Goal: Information Seeking & Learning: Check status

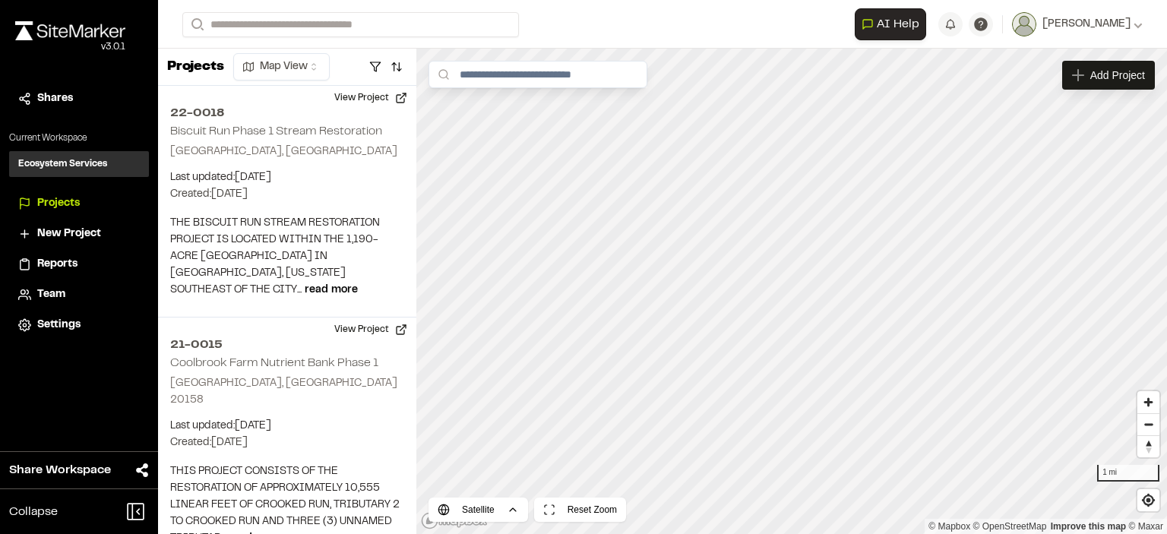
scroll to position [76, 0]
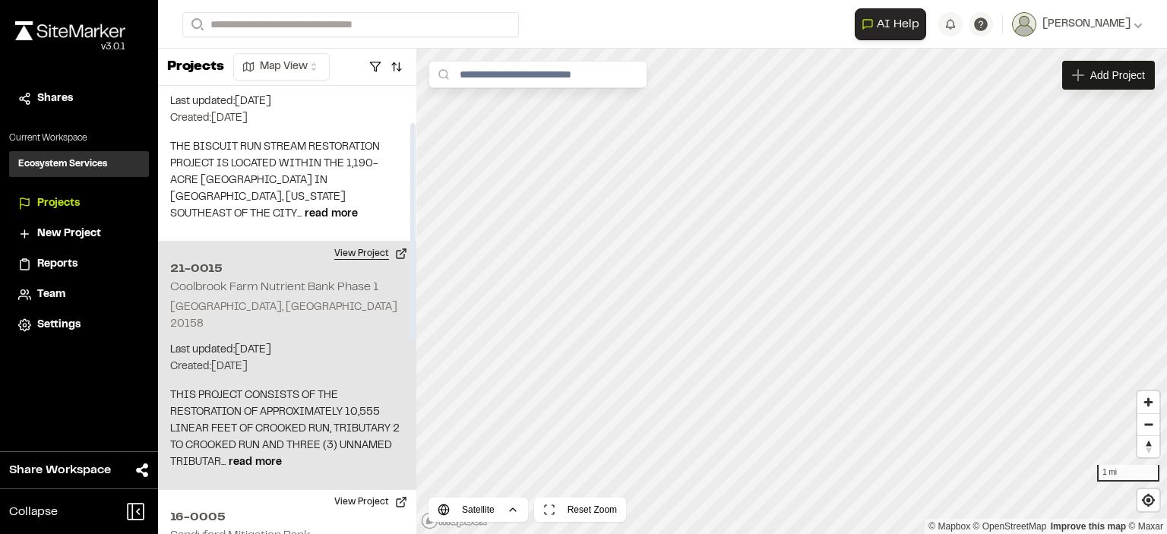
click at [364, 251] on button "View Project" at bounding box center [370, 254] width 91 height 24
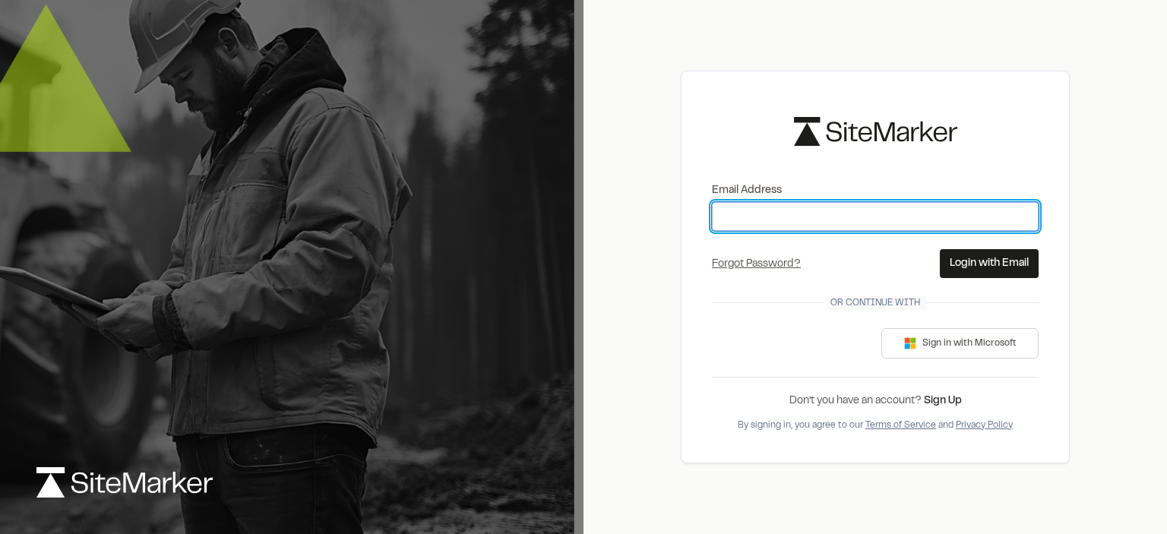
click at [786, 214] on input "Email Address" at bounding box center [875, 216] width 327 height 29
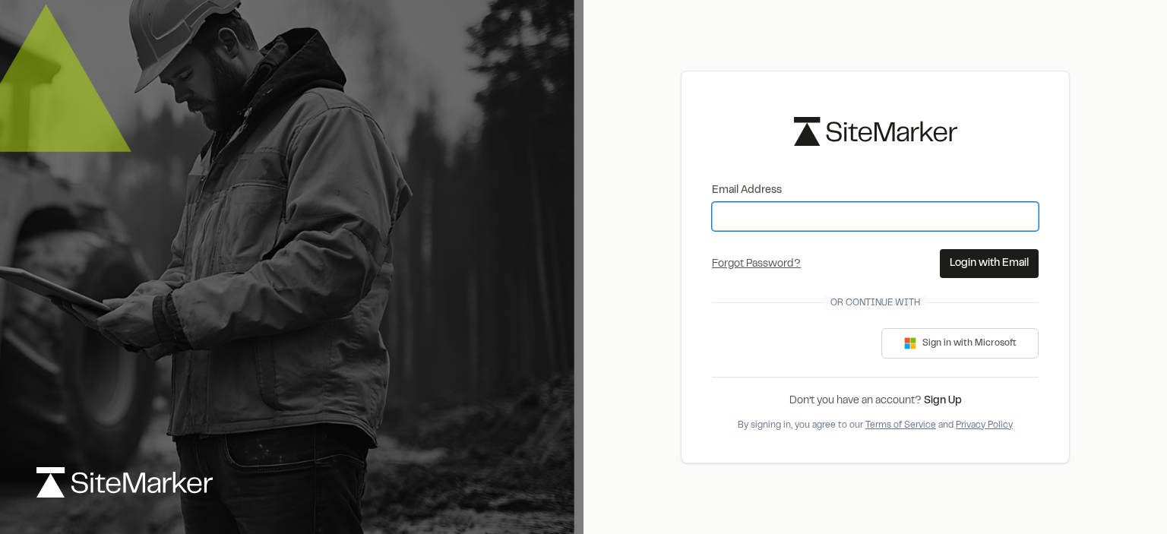
type input "**********"
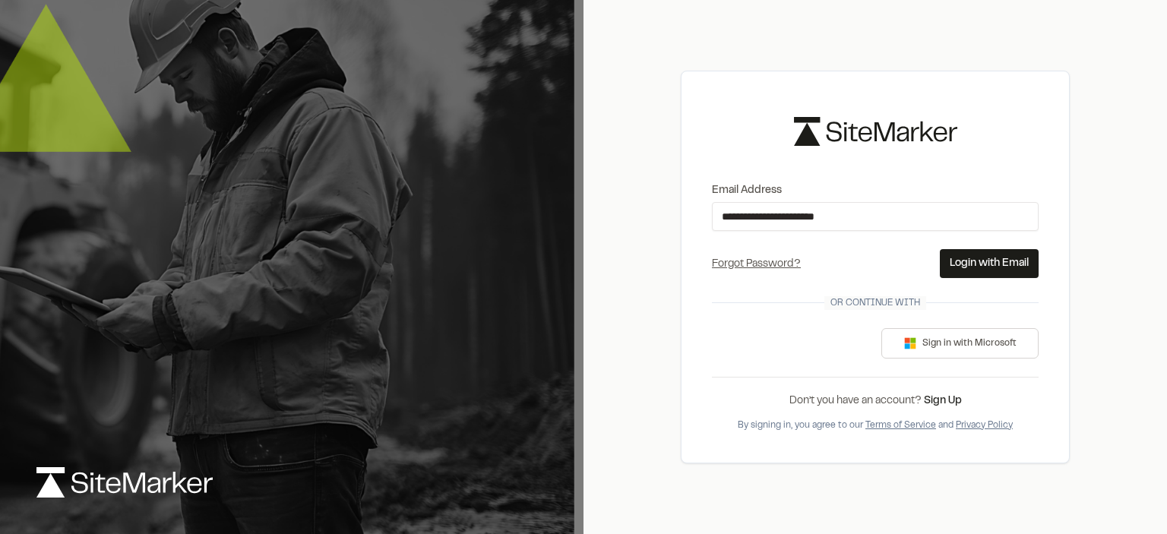
click at [978, 260] on button "Login with Email" at bounding box center [988, 263] width 99 height 29
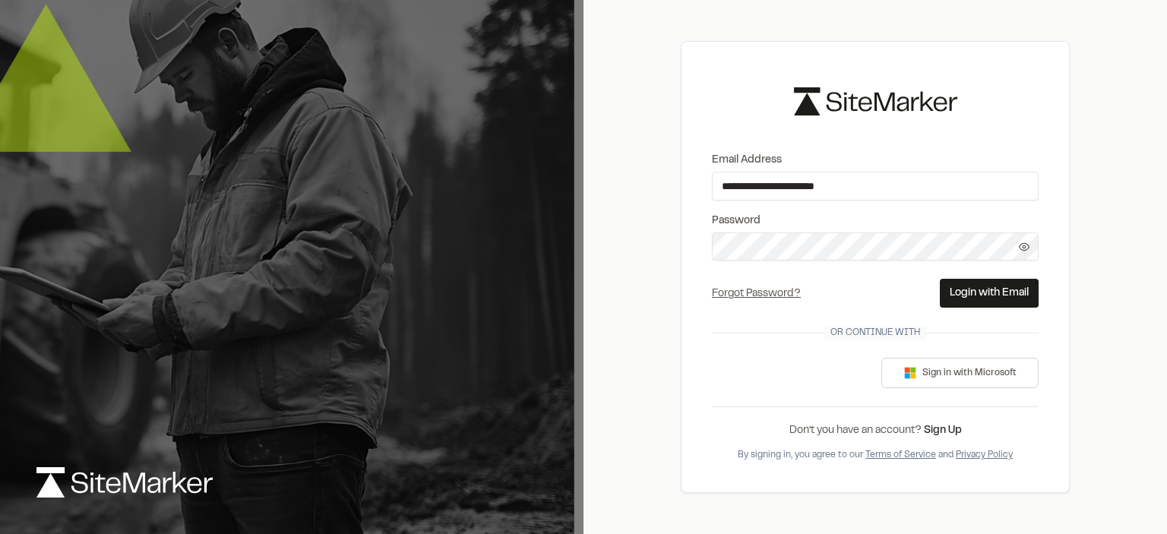
click at [971, 292] on button "Login with Email" at bounding box center [988, 293] width 99 height 29
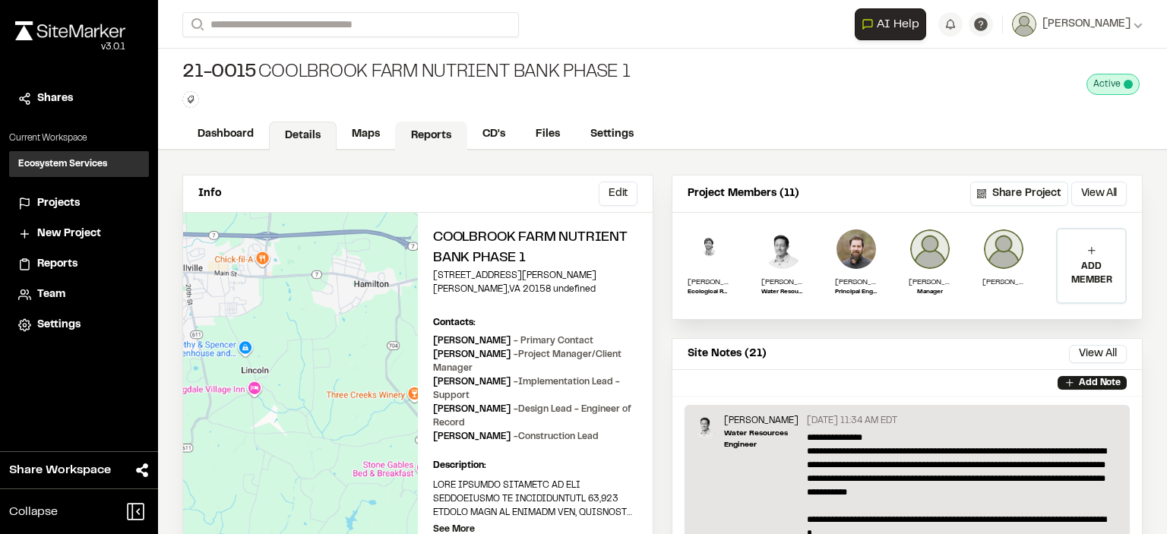
click at [436, 134] on link "Reports" at bounding box center [431, 136] width 72 height 29
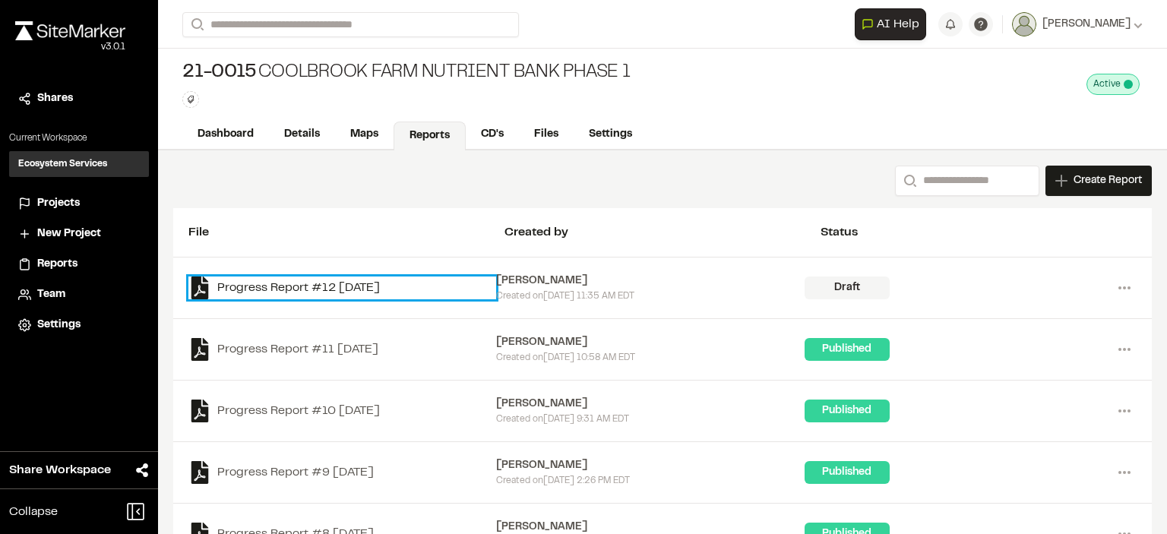
click at [203, 286] on icon at bounding box center [199, 287] width 17 height 23
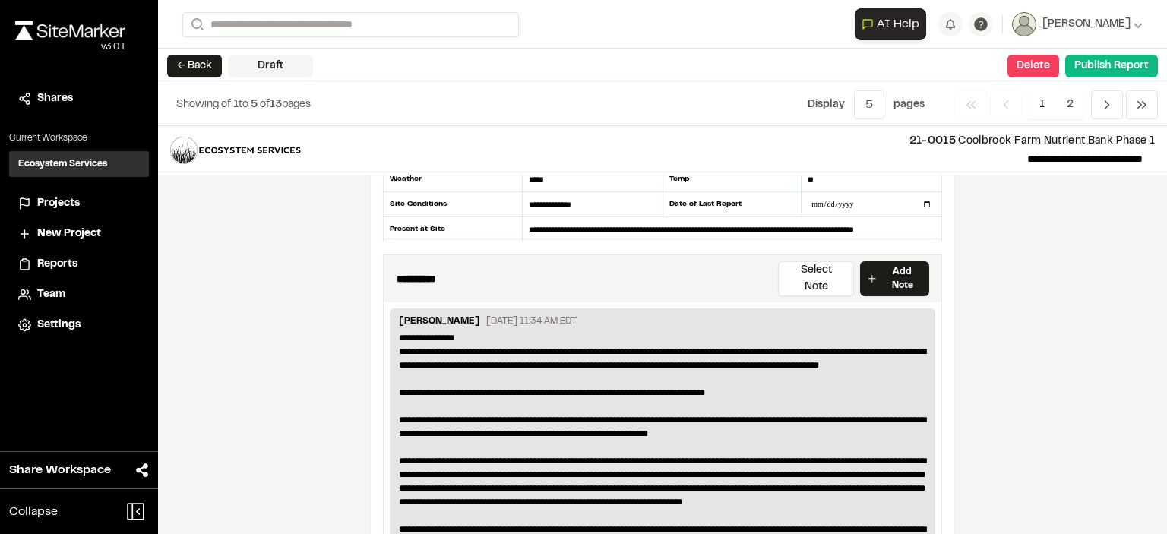
scroll to position [228, 0]
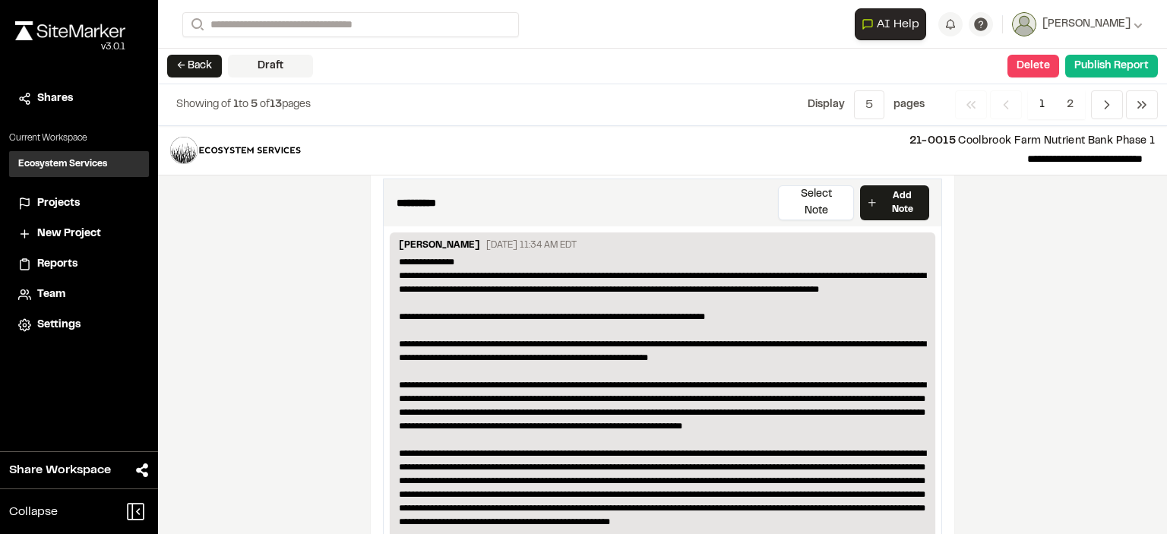
click at [602, 77] on div "← Back Draft Delete Confirm Report Removal Are you sure? This will completely d…" at bounding box center [662, 67] width 1009 height 36
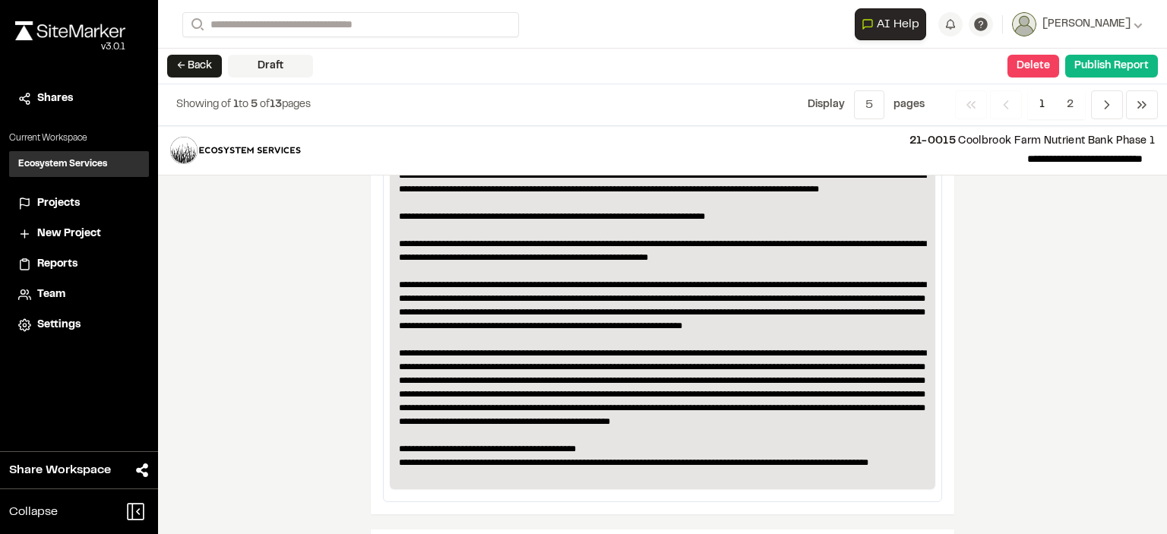
scroll to position [304, 0]
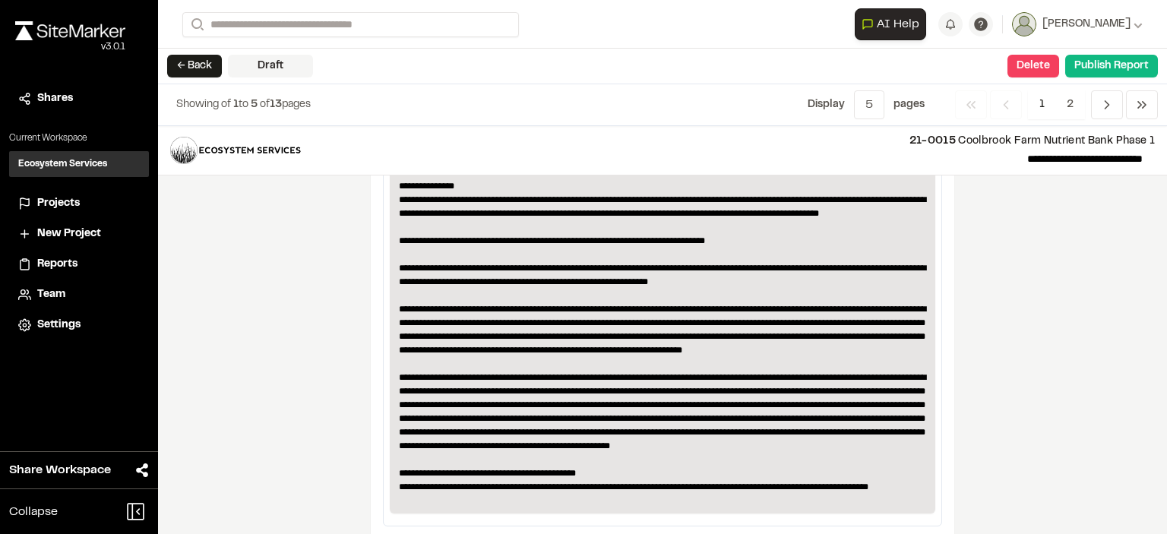
click at [56, 204] on span "Projects" at bounding box center [58, 203] width 43 height 17
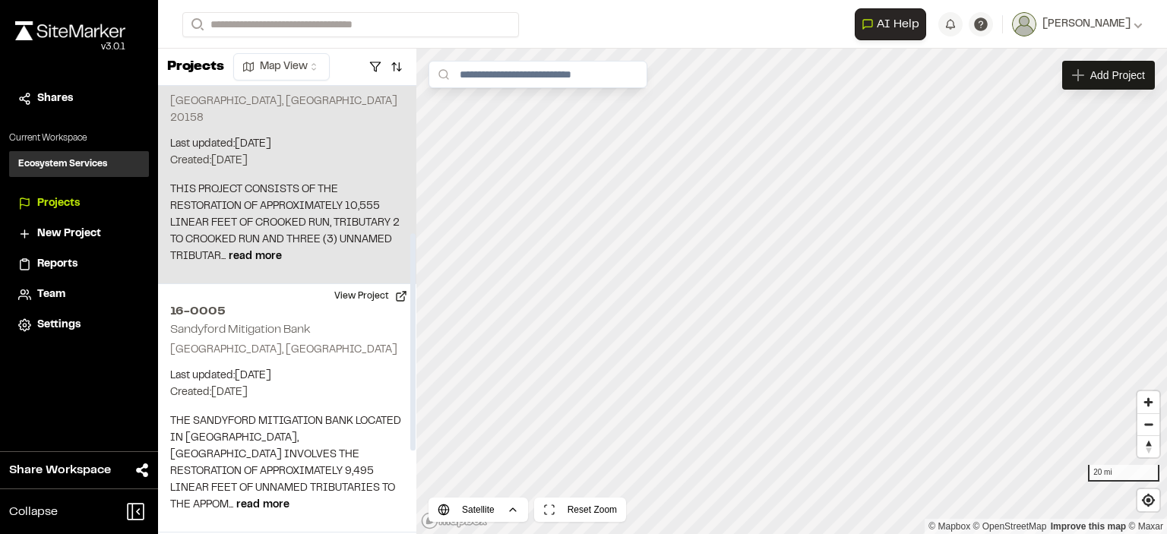
scroll to position [304, 0]
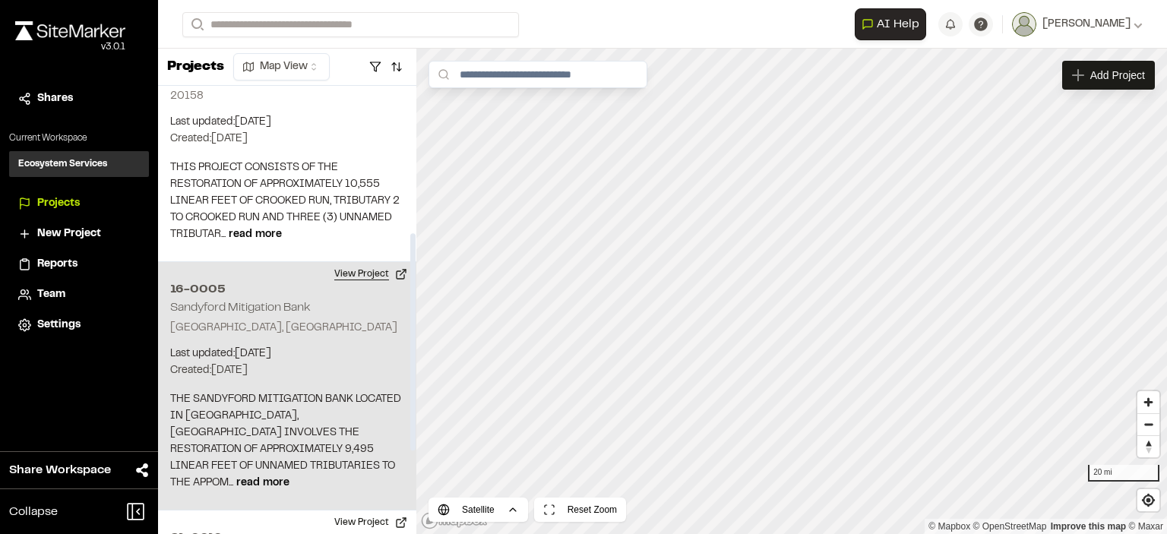
click at [354, 262] on button "View Project" at bounding box center [370, 274] width 91 height 24
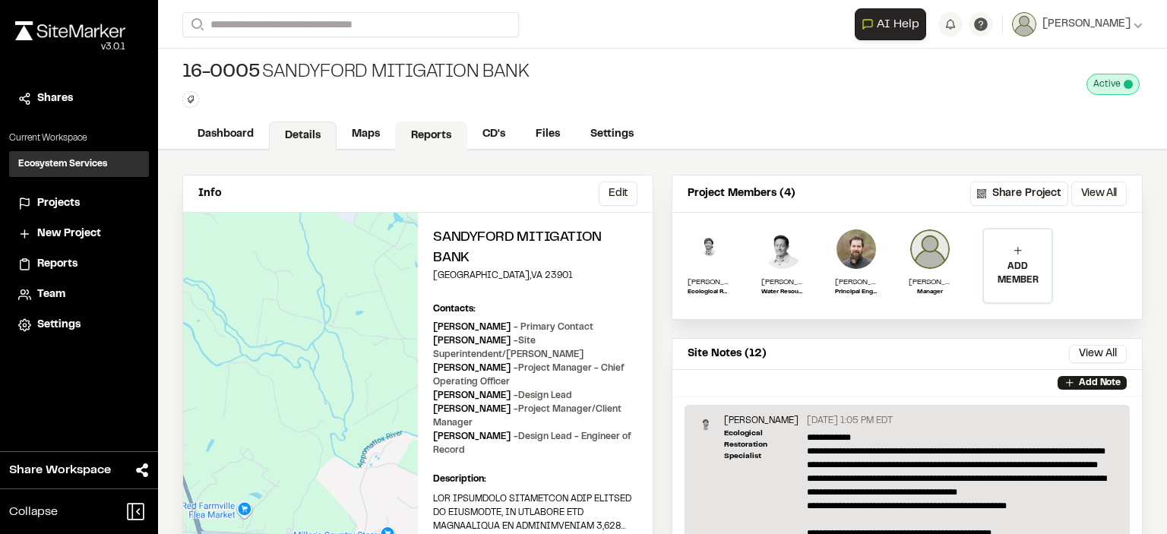
click at [437, 131] on link "Reports" at bounding box center [431, 136] width 72 height 29
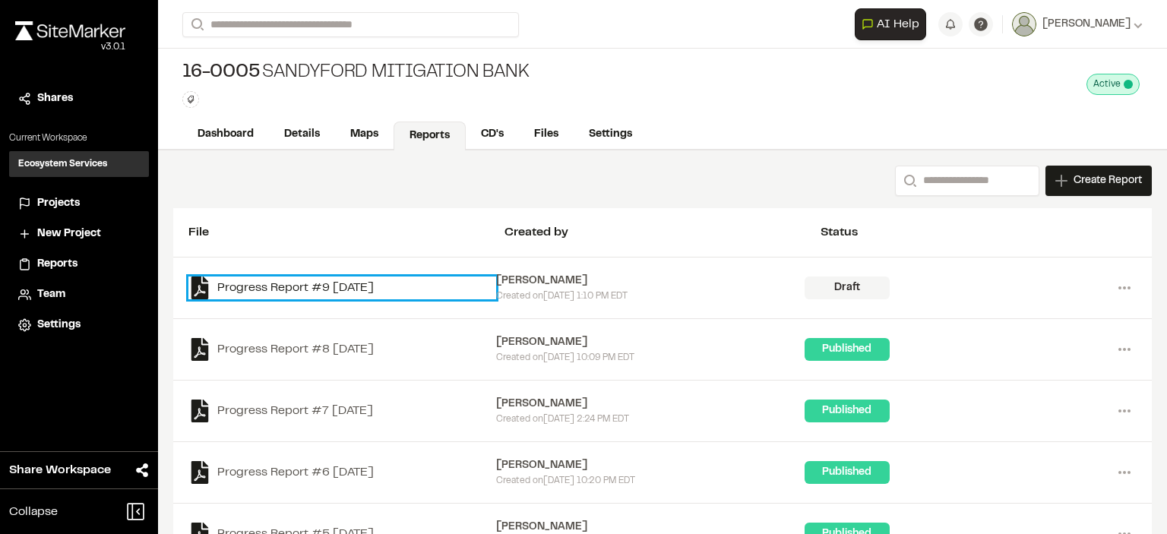
click at [301, 280] on link "Progress Report #9 2025-08-28" at bounding box center [342, 287] width 308 height 23
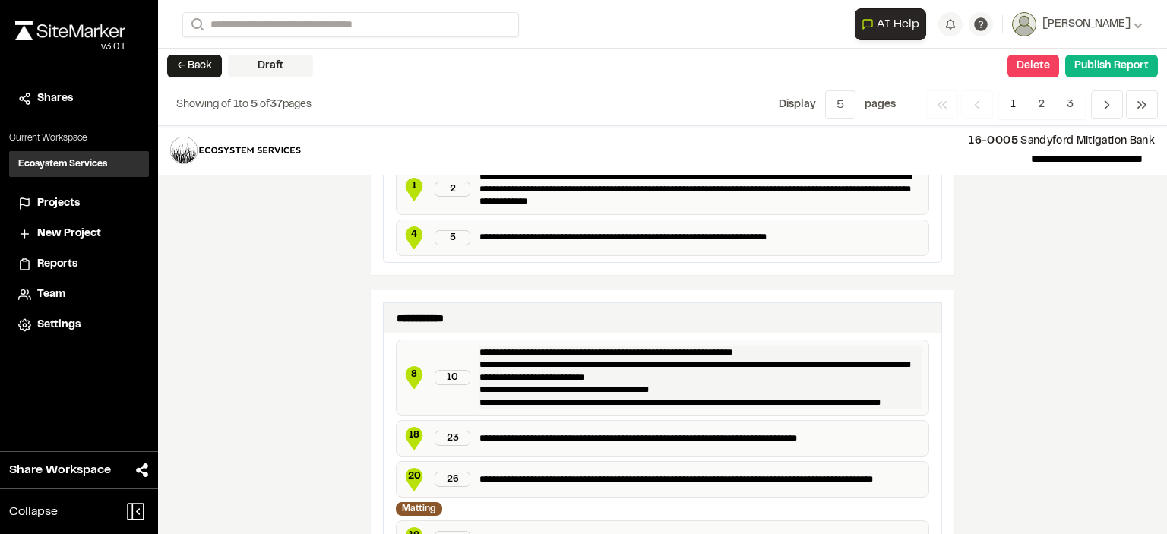
scroll to position [2653, 0]
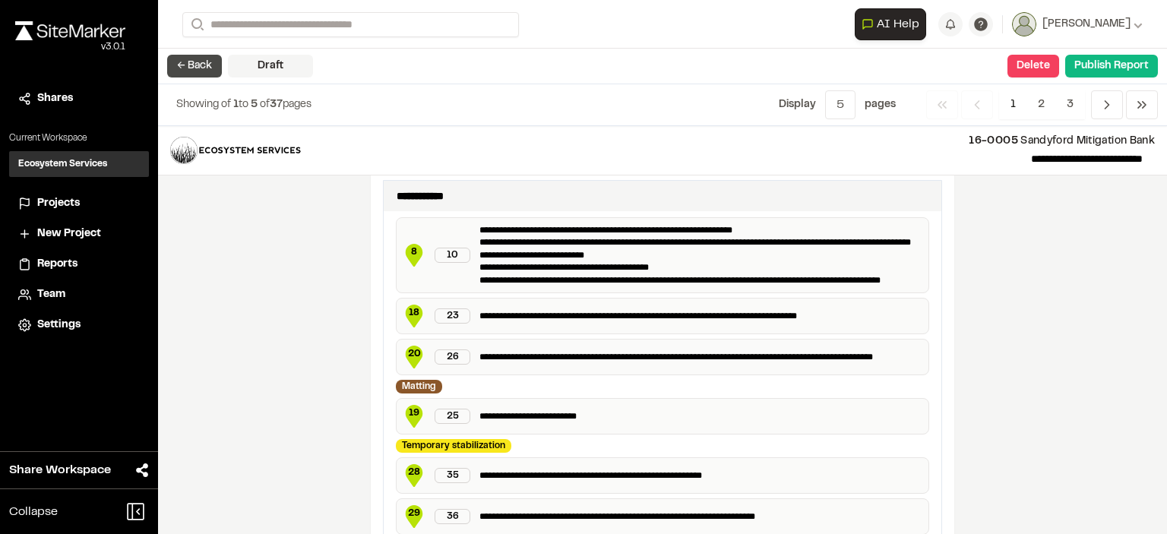
click at [194, 68] on button "← Back" at bounding box center [194, 66] width 55 height 23
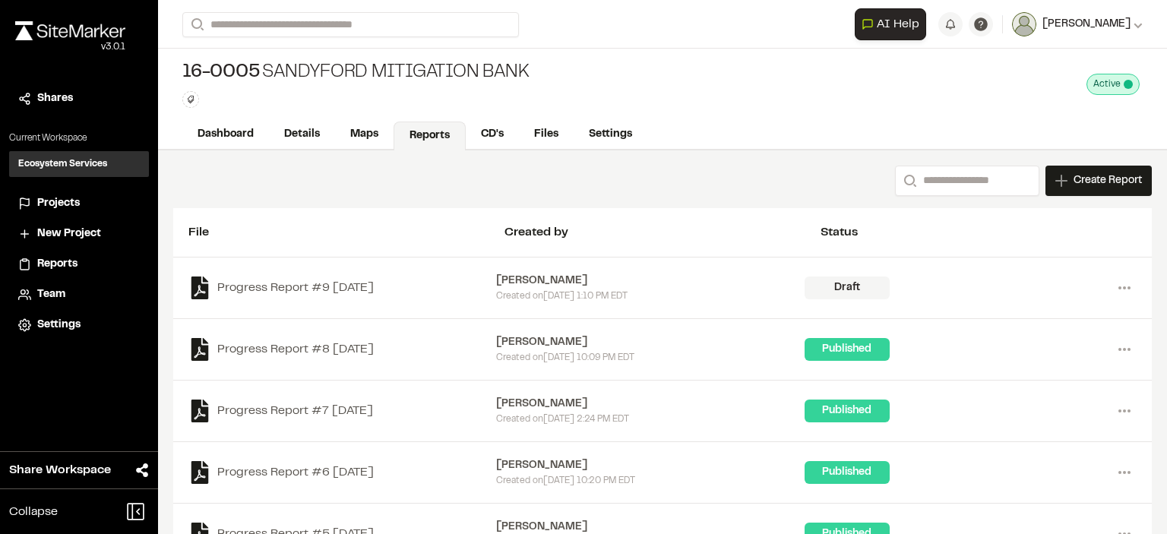
click at [1078, 22] on span "[PERSON_NAME]" at bounding box center [1086, 24] width 88 height 17
click at [1077, 128] on link "Sign Out" at bounding box center [1075, 126] width 132 height 23
